Goal: Contribute content

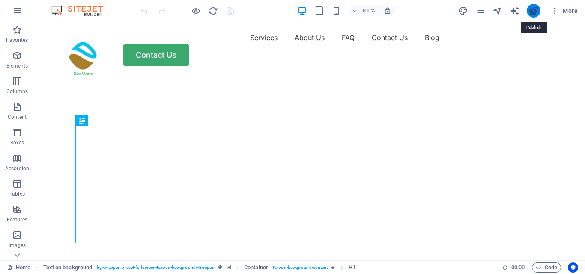
click at [535, 10] on icon "publish" at bounding box center [533, 11] width 10 height 10
click at [536, 15] on icon "publish" at bounding box center [533, 11] width 10 height 10
